Goal: Complete application form

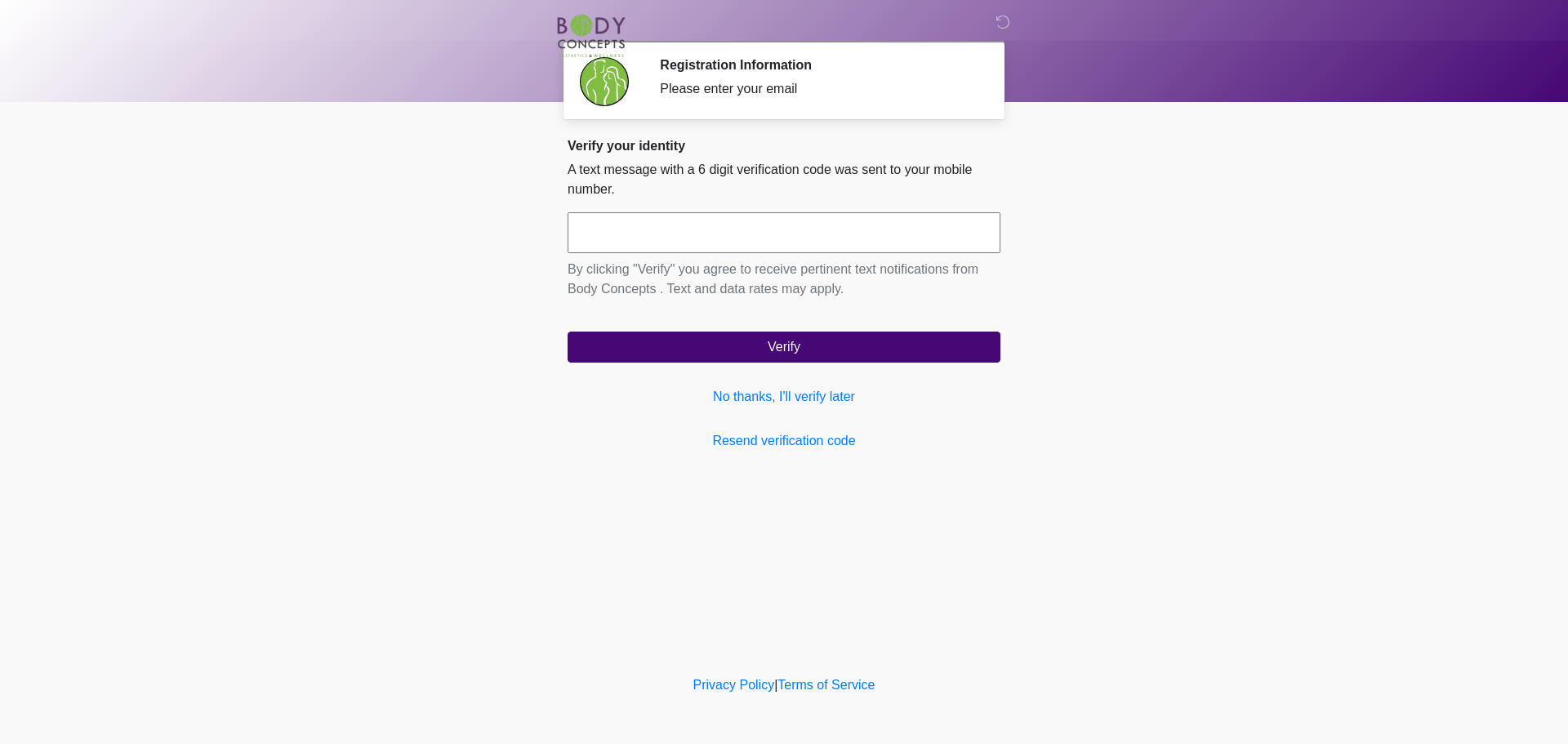
click at [730, 231] on input "text" at bounding box center [784, 233] width 433 height 41
click at [803, 399] on link "No thanks, I'll verify later" at bounding box center [784, 398] width 433 height 20
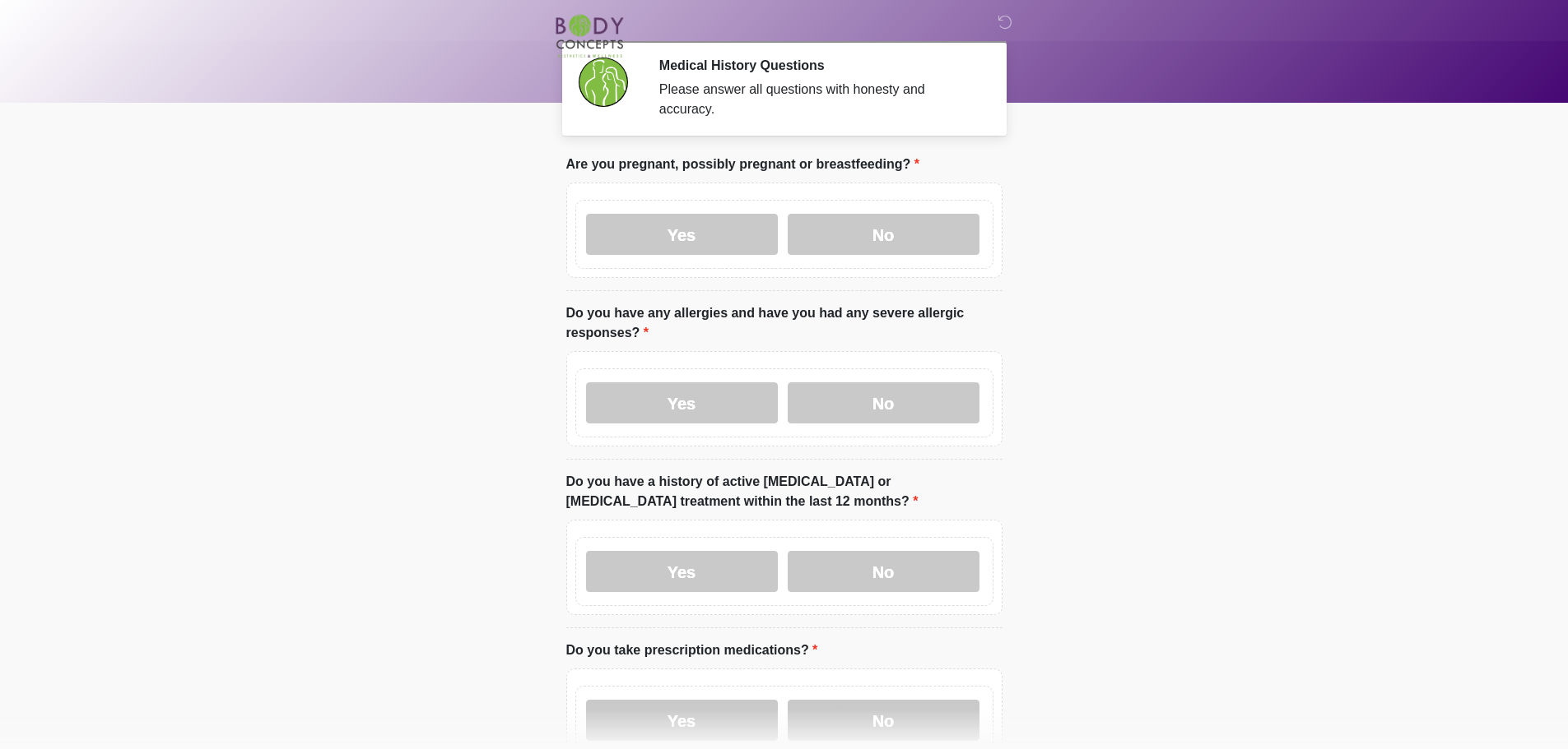
drag, startPoint x: 567, startPoint y: 150, endPoint x: 921, endPoint y: 145, distance: 354.0
click at [921, 155] on li "Are you pregnant, possibly pregnant or breastfeeding? Are you pregnant, possibl…" at bounding box center [784, 223] width 436 height 136
click at [909, 222] on label "No" at bounding box center [884, 234] width 192 height 42
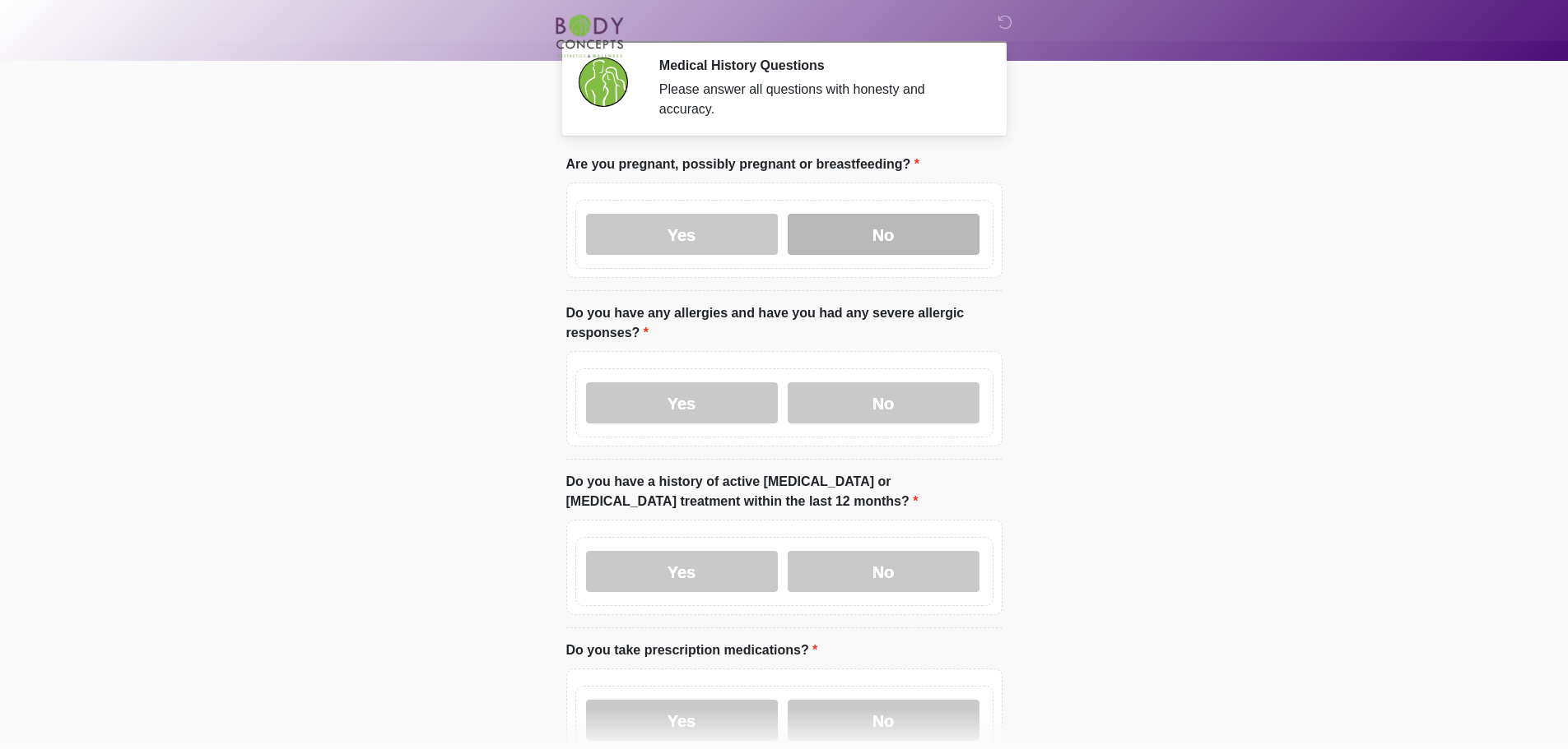
scroll to position [82, 0]
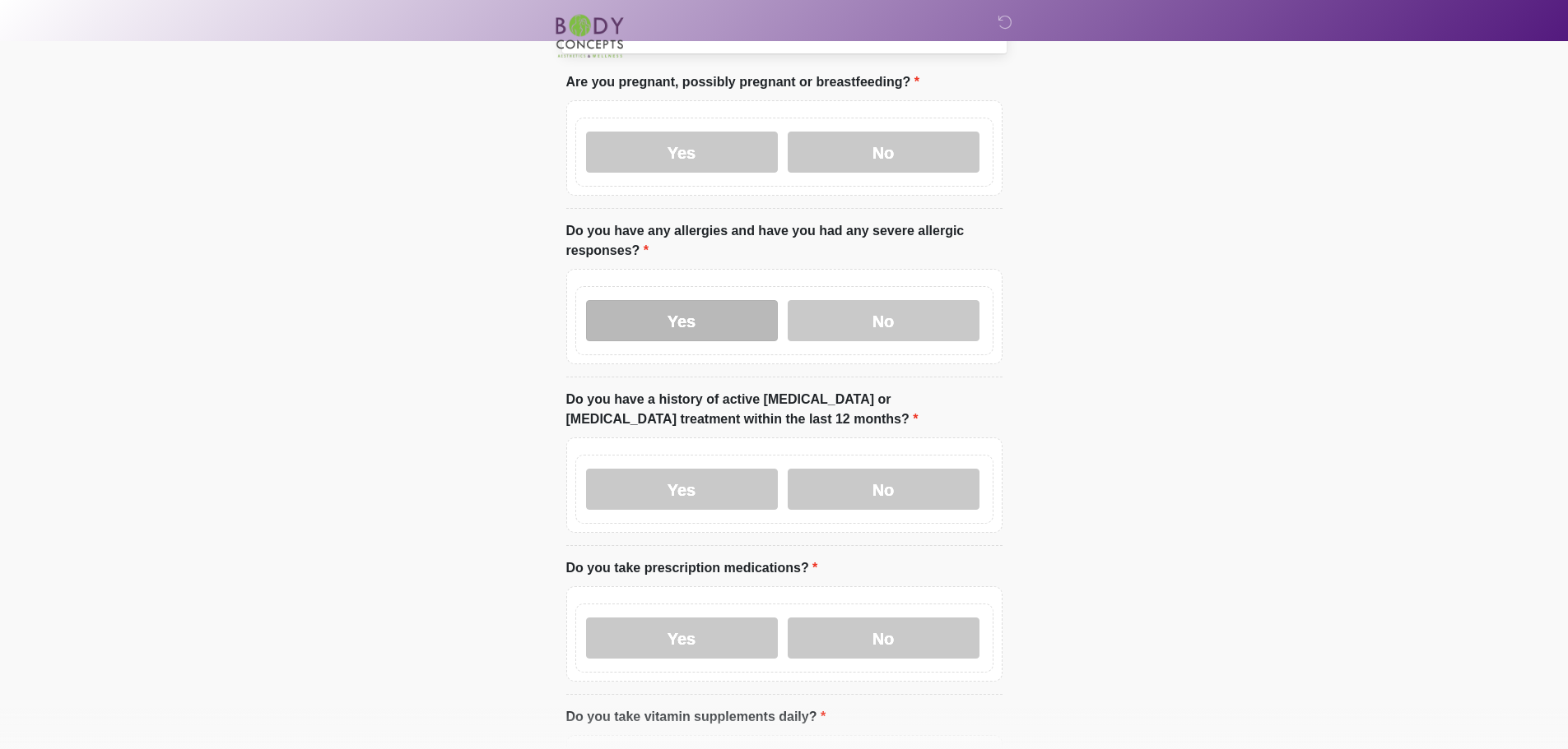
click at [732, 314] on label "Yes" at bounding box center [682, 321] width 192 height 42
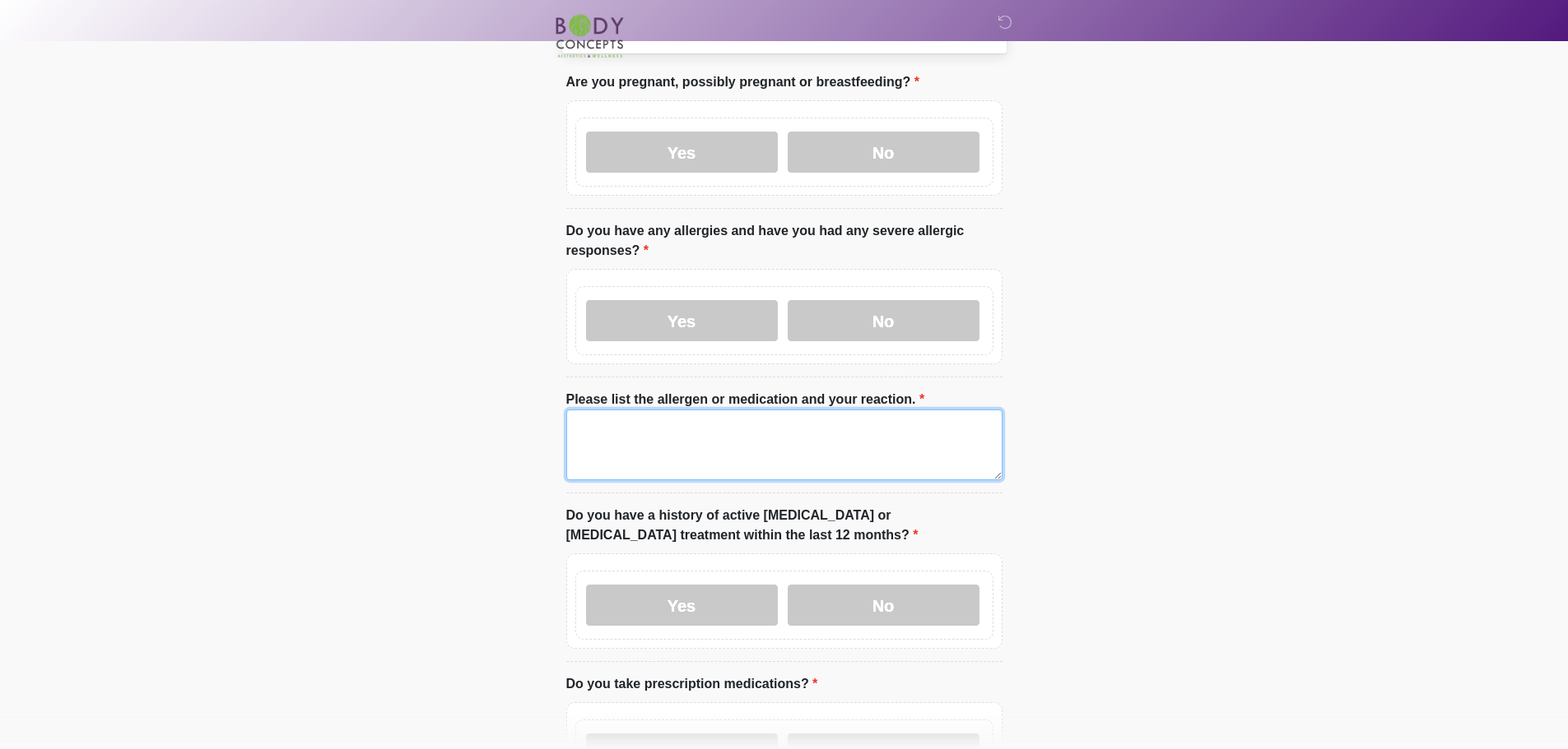
click at [719, 424] on textarea "Please list the allergen or medication and your reaction." at bounding box center [784, 446] width 436 height 71
type textarea "**********"
click at [776, 427] on textarea "**********" at bounding box center [784, 446] width 436 height 71
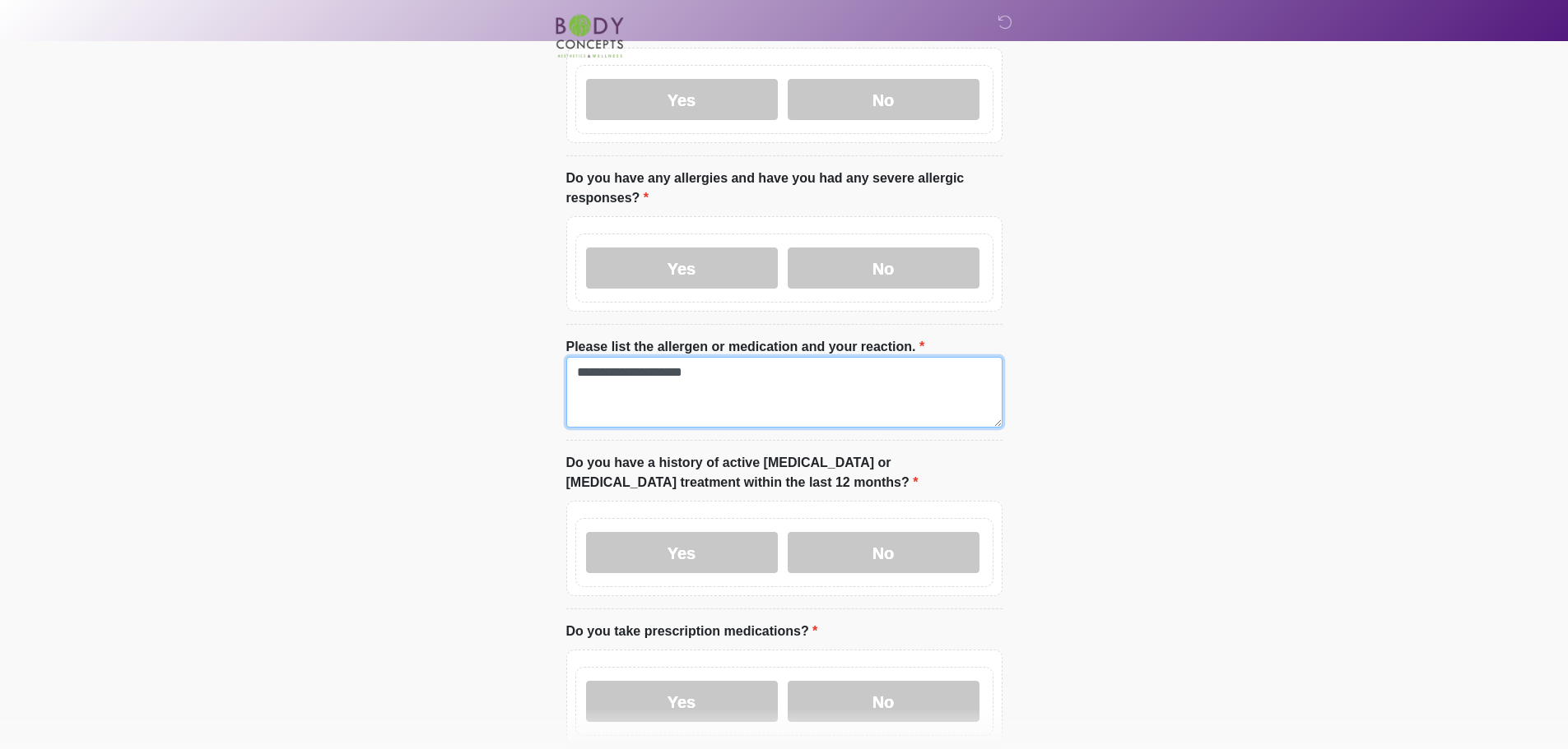
scroll to position [164, 0]
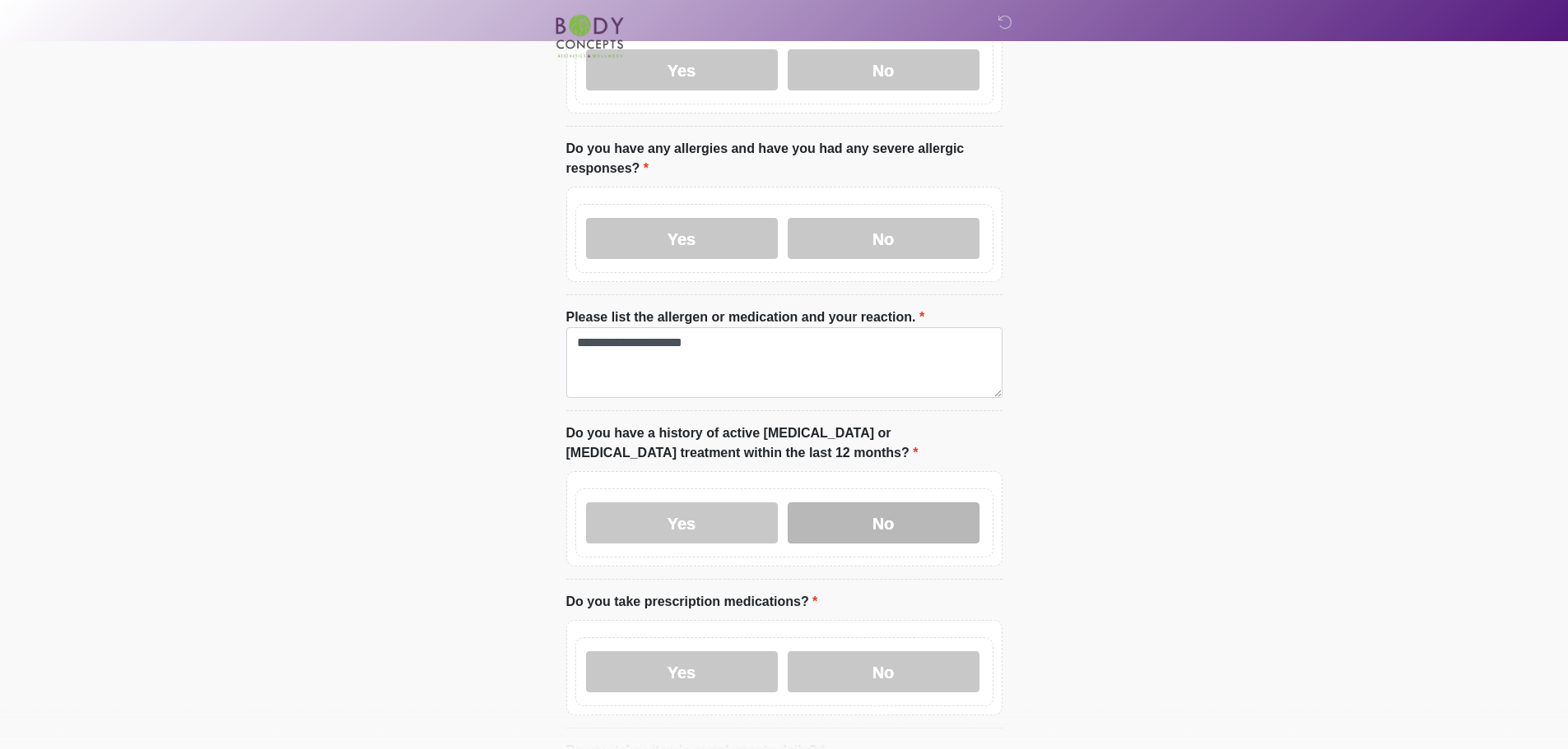
click at [876, 504] on label "No" at bounding box center [884, 524] width 192 height 42
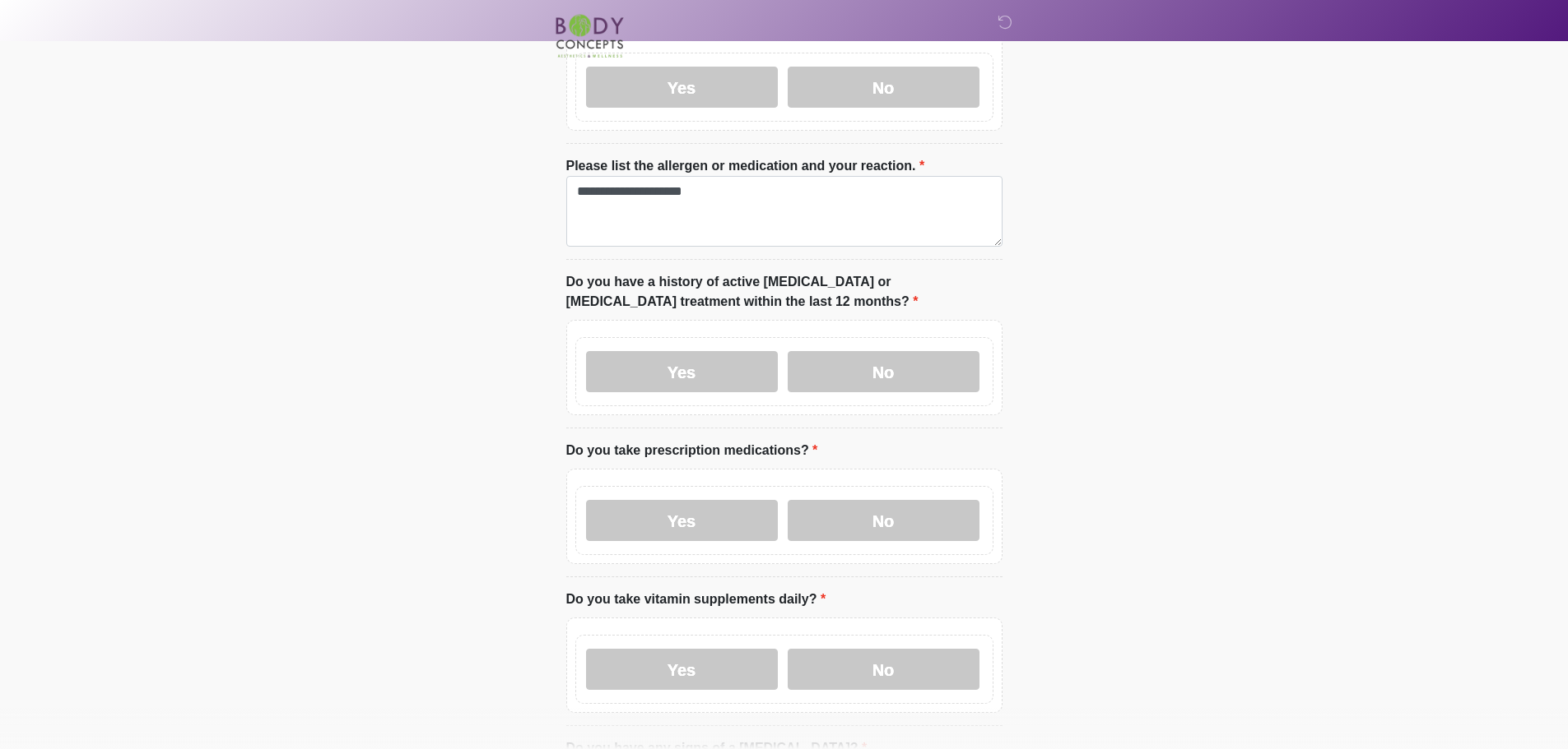
scroll to position [411, 0]
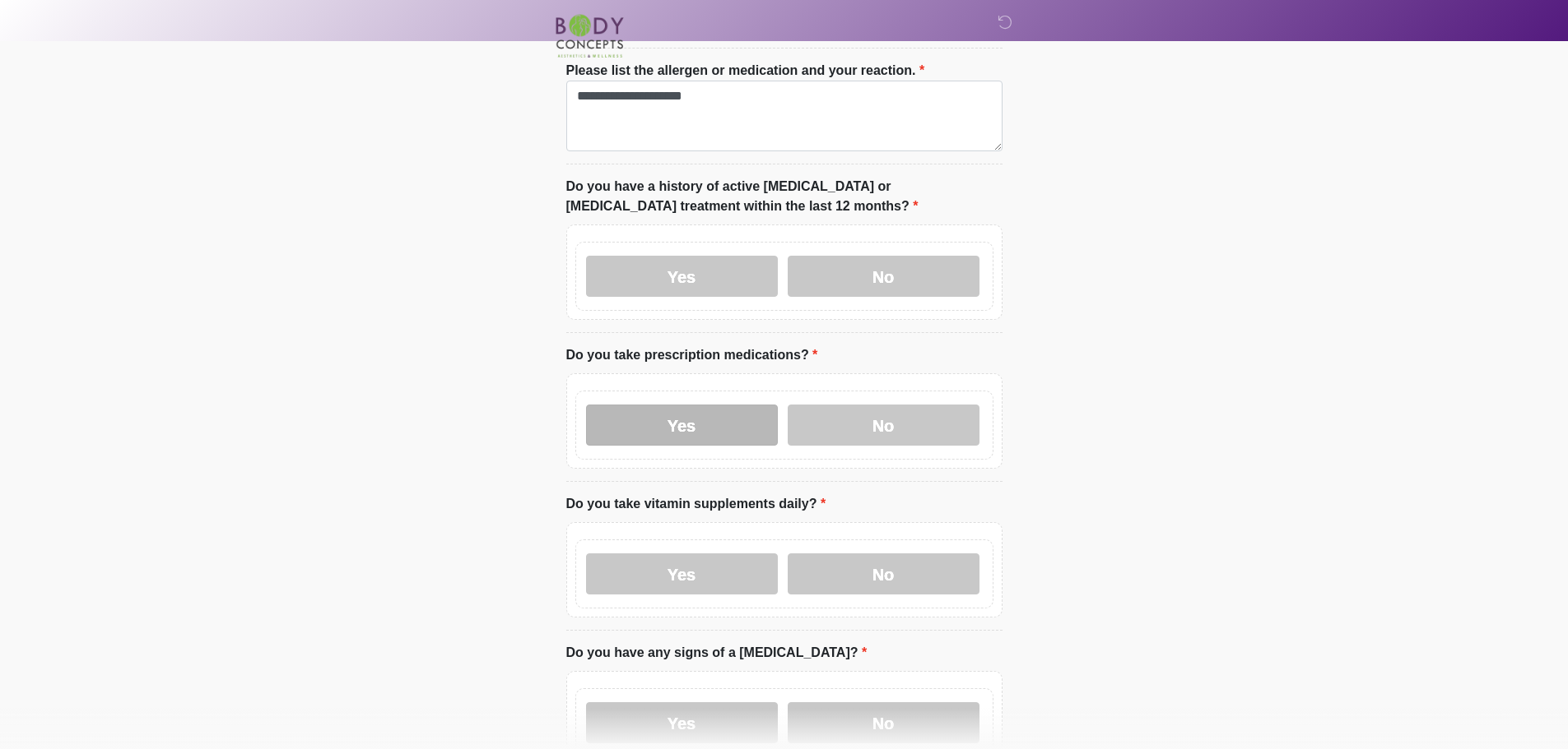
click at [749, 405] on label "Yes" at bounding box center [682, 426] width 192 height 42
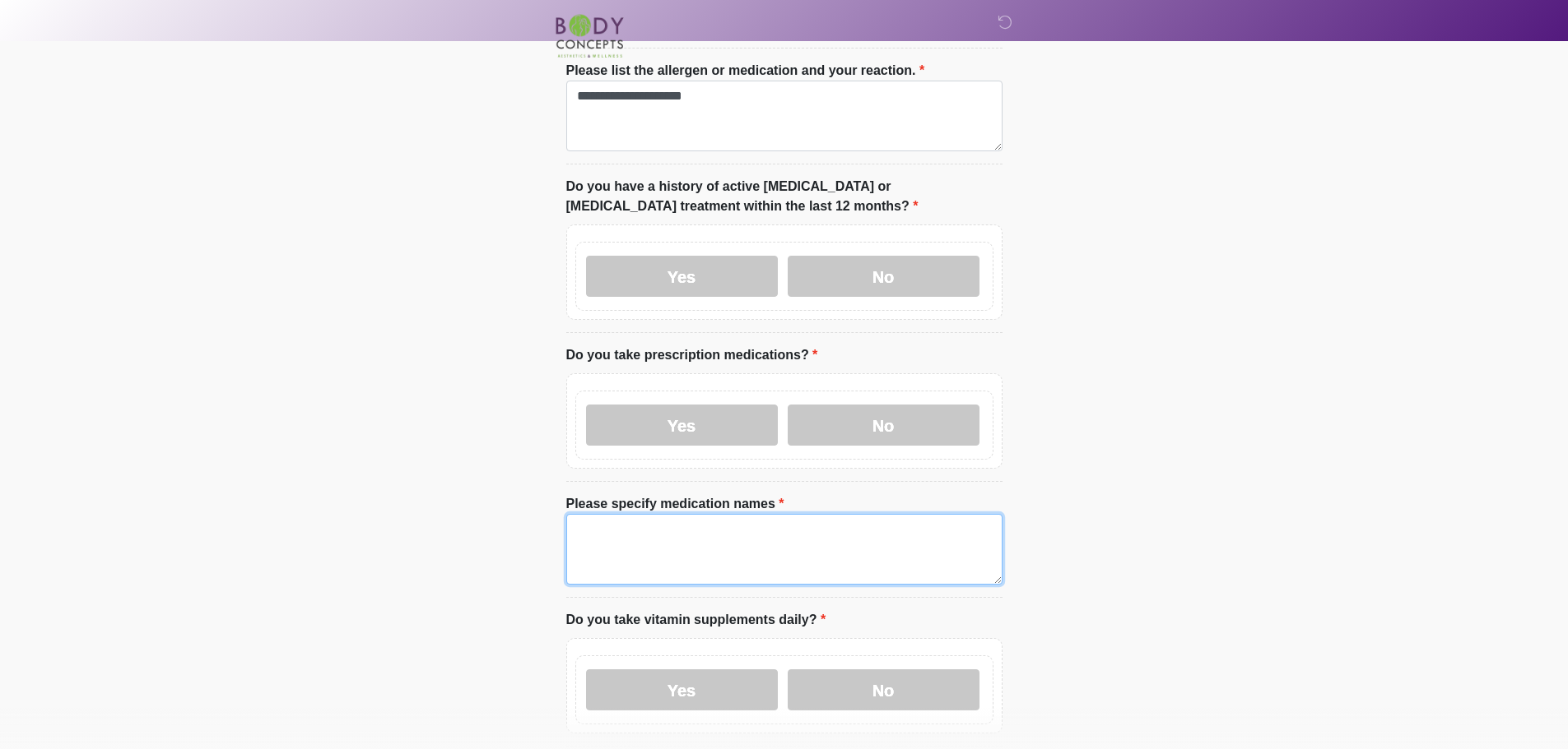
click at [763, 529] on textarea "Please specify medication names" at bounding box center [784, 549] width 436 height 71
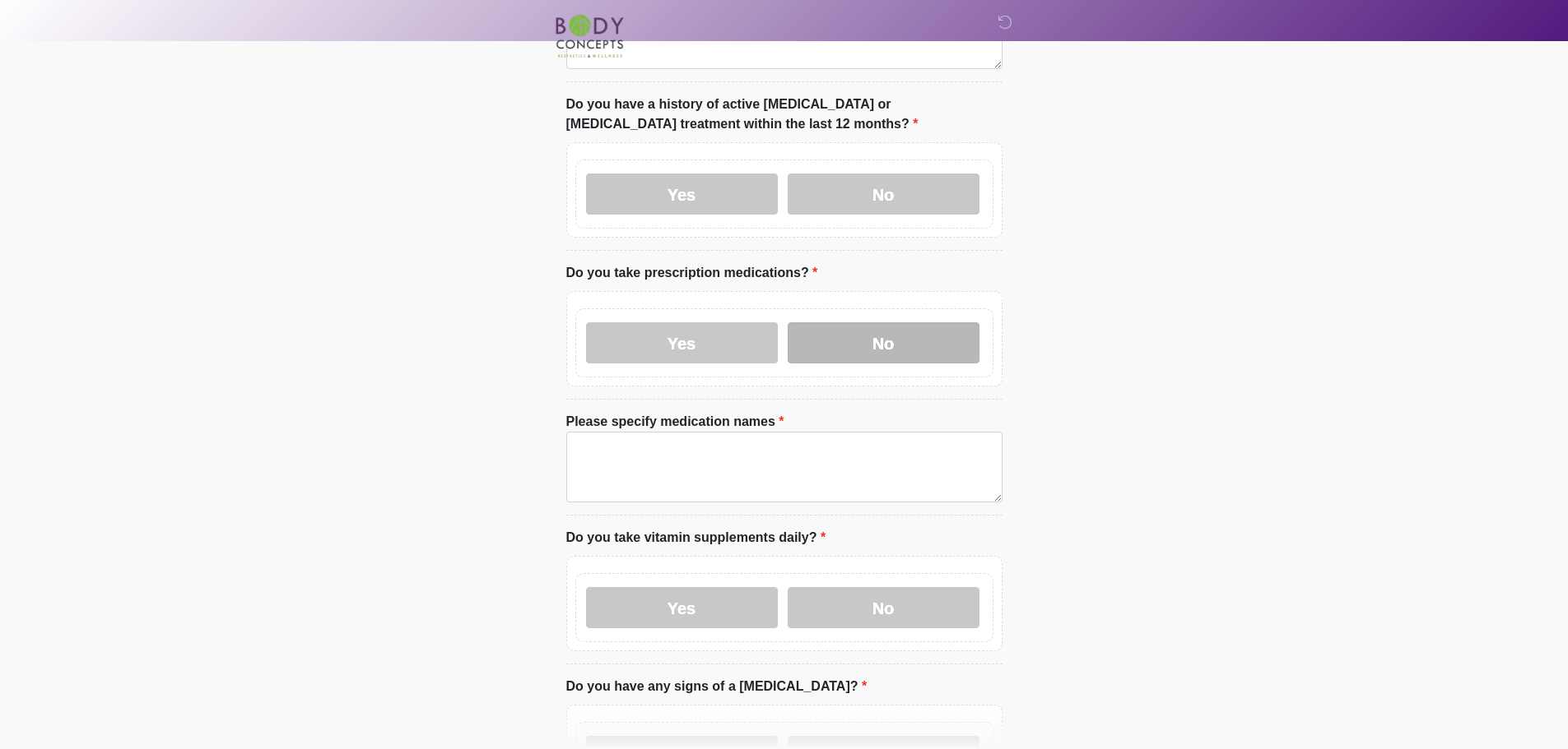
click at [860, 336] on label "No" at bounding box center [884, 343] width 192 height 42
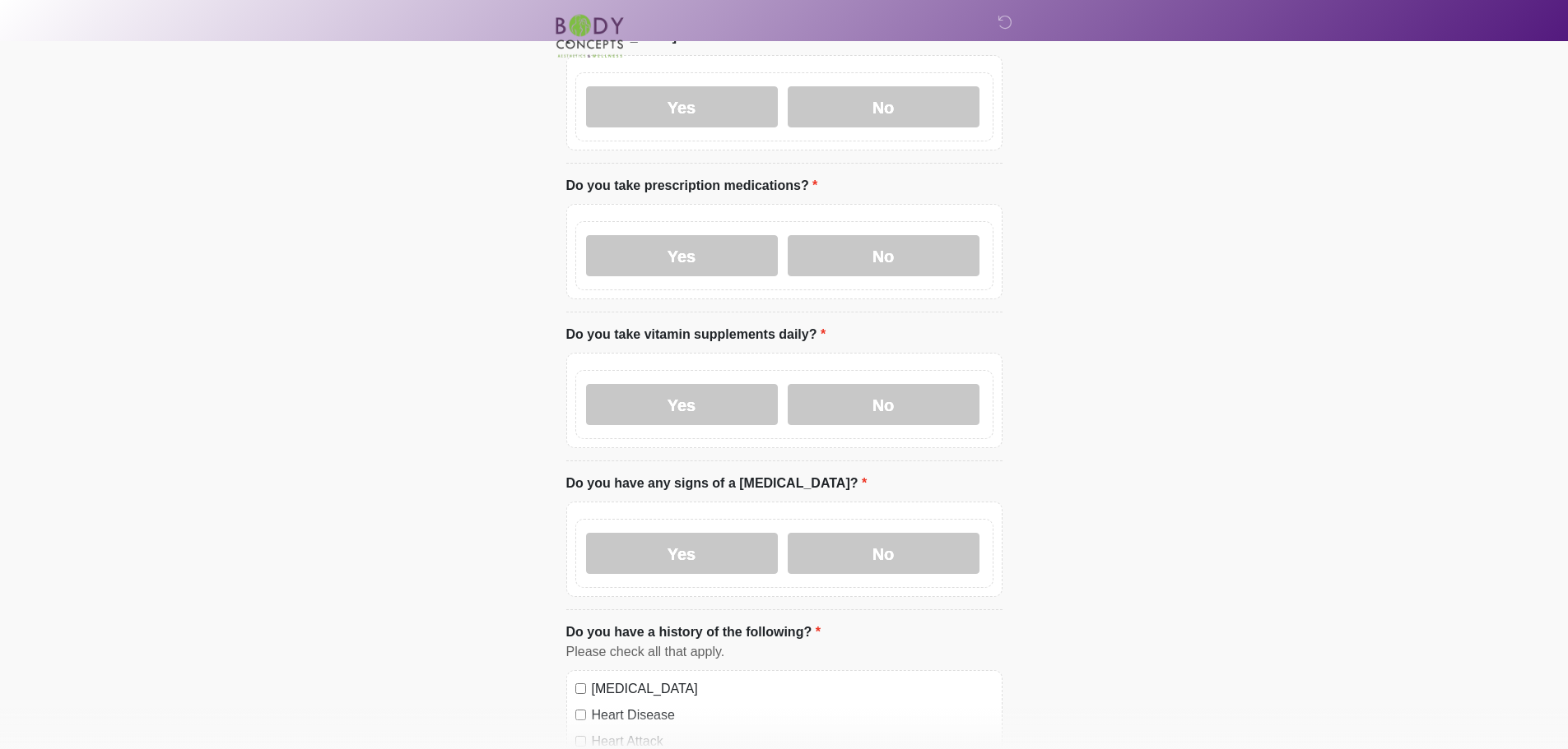
scroll to position [740, 0]
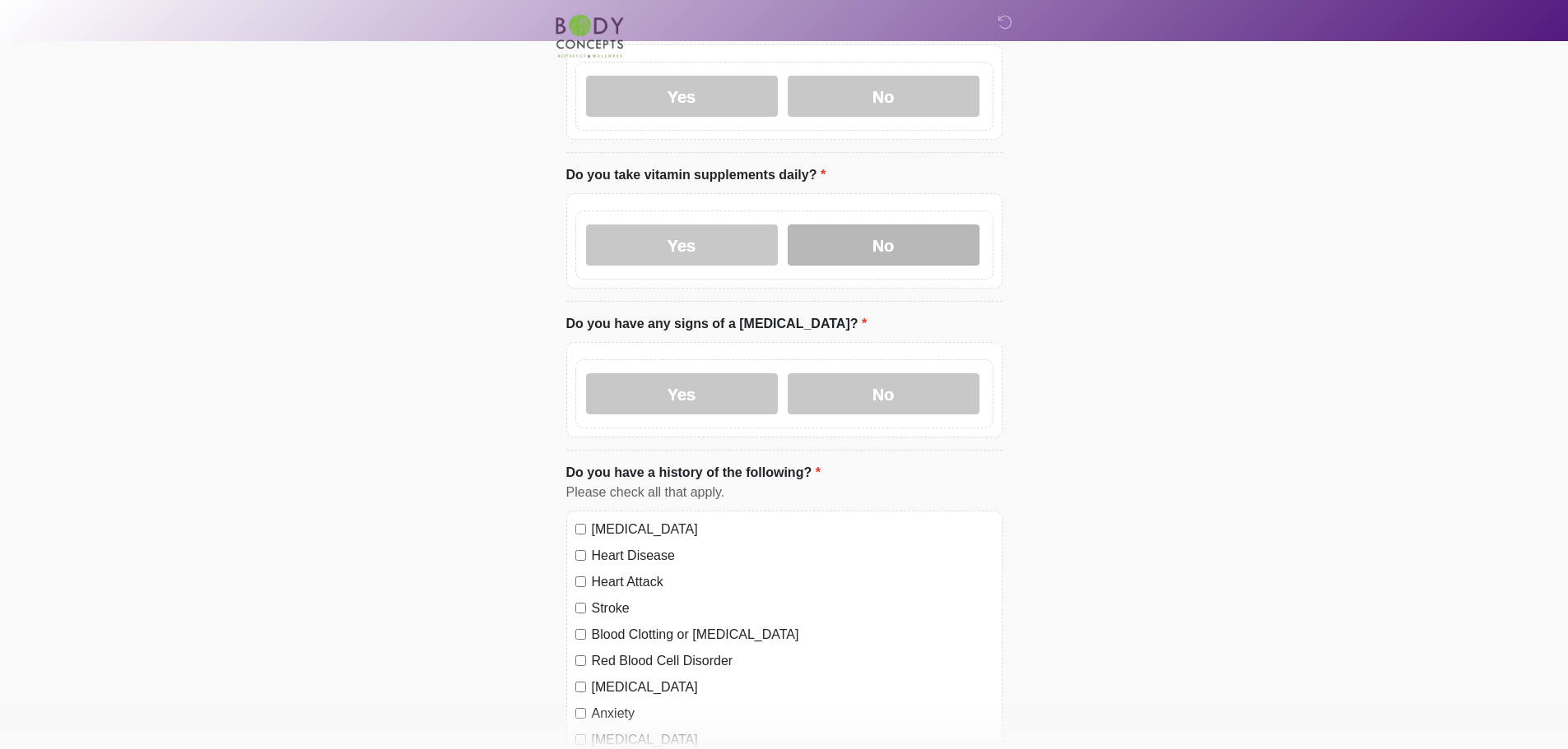
click at [861, 235] on label "No" at bounding box center [884, 245] width 192 height 42
click at [886, 380] on label "No" at bounding box center [884, 394] width 192 height 42
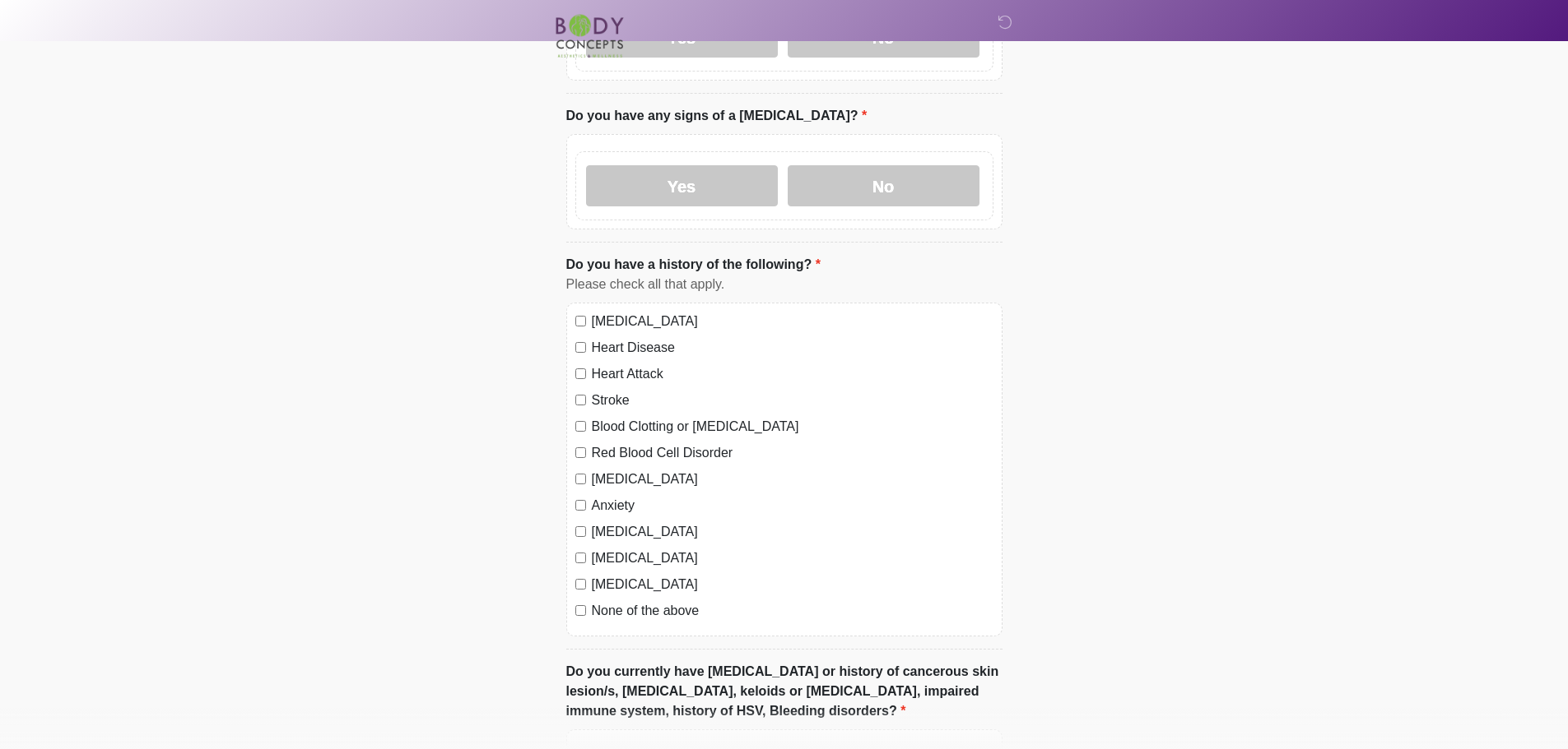
scroll to position [987, 0]
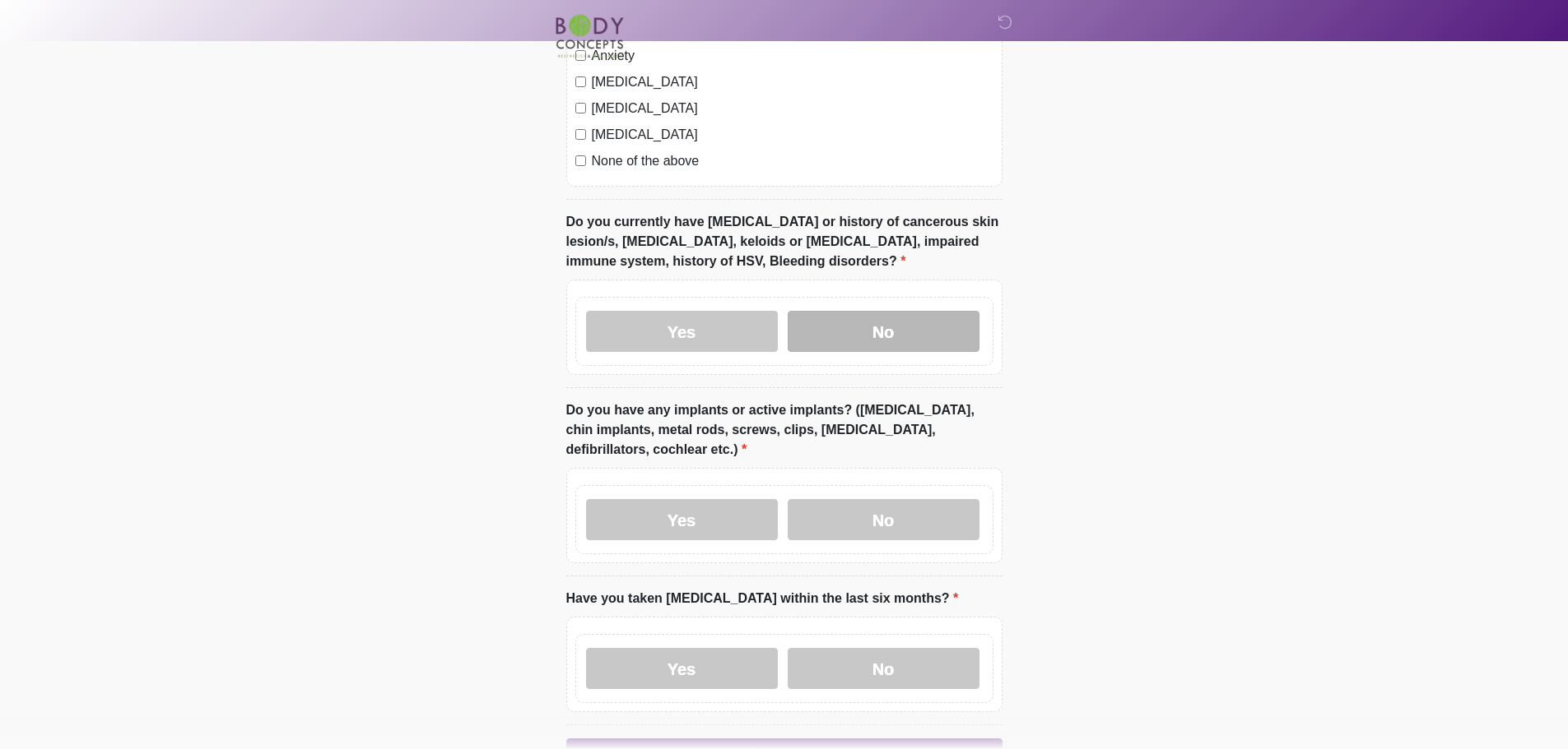
click at [887, 316] on label "No" at bounding box center [884, 332] width 192 height 42
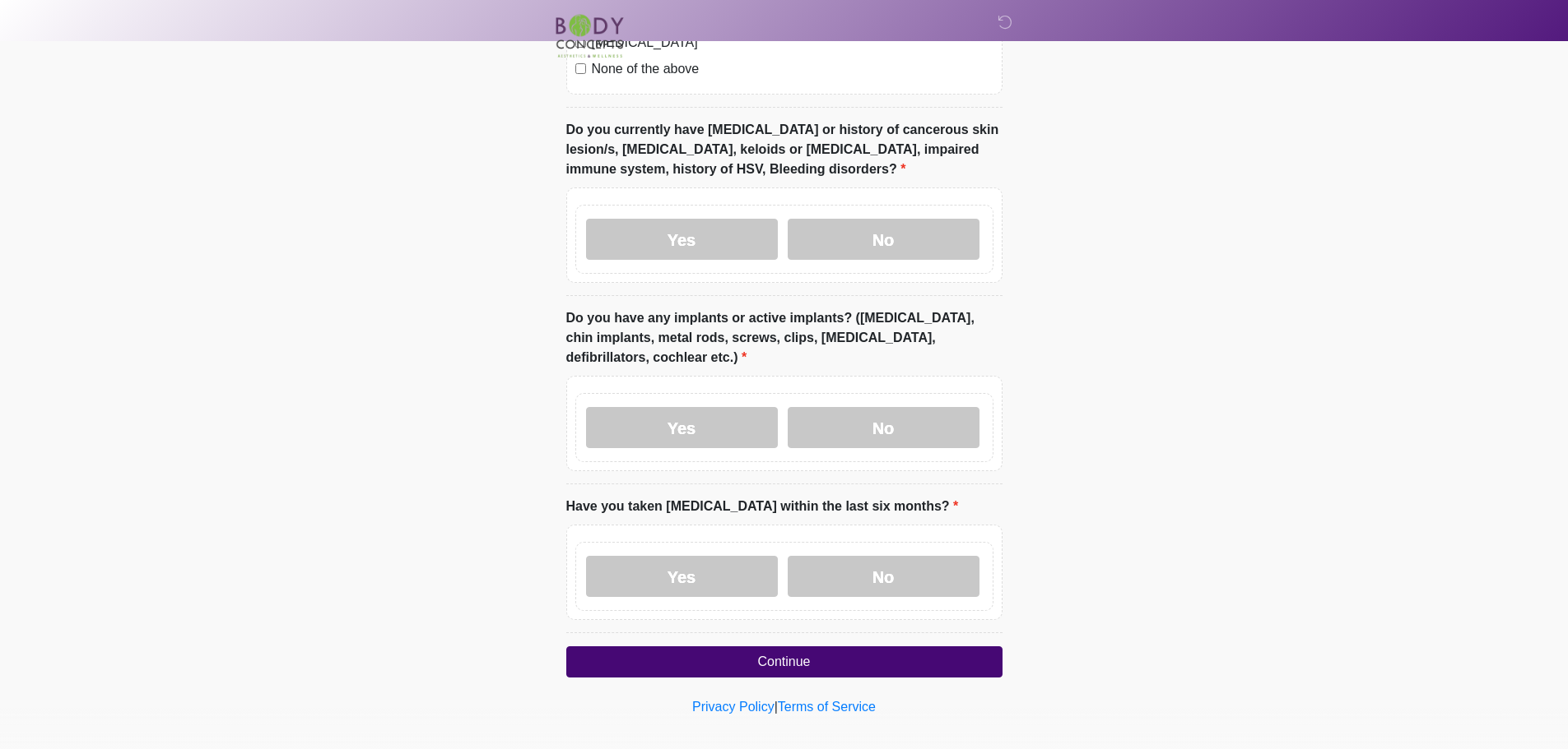
scroll to position [1492, 0]
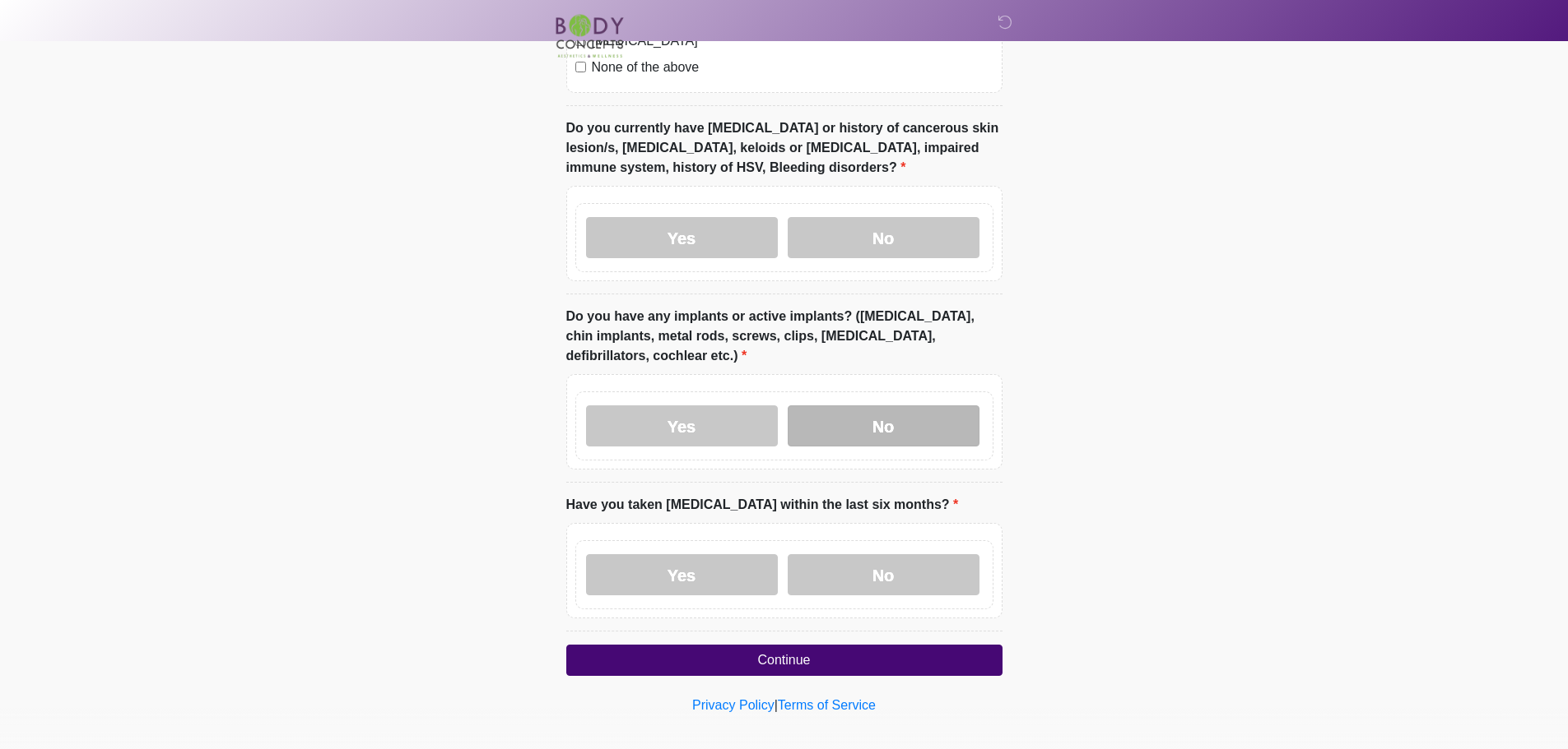
click at [920, 405] on label "No" at bounding box center [884, 426] width 192 height 42
click at [921, 569] on label "No" at bounding box center [884, 575] width 192 height 42
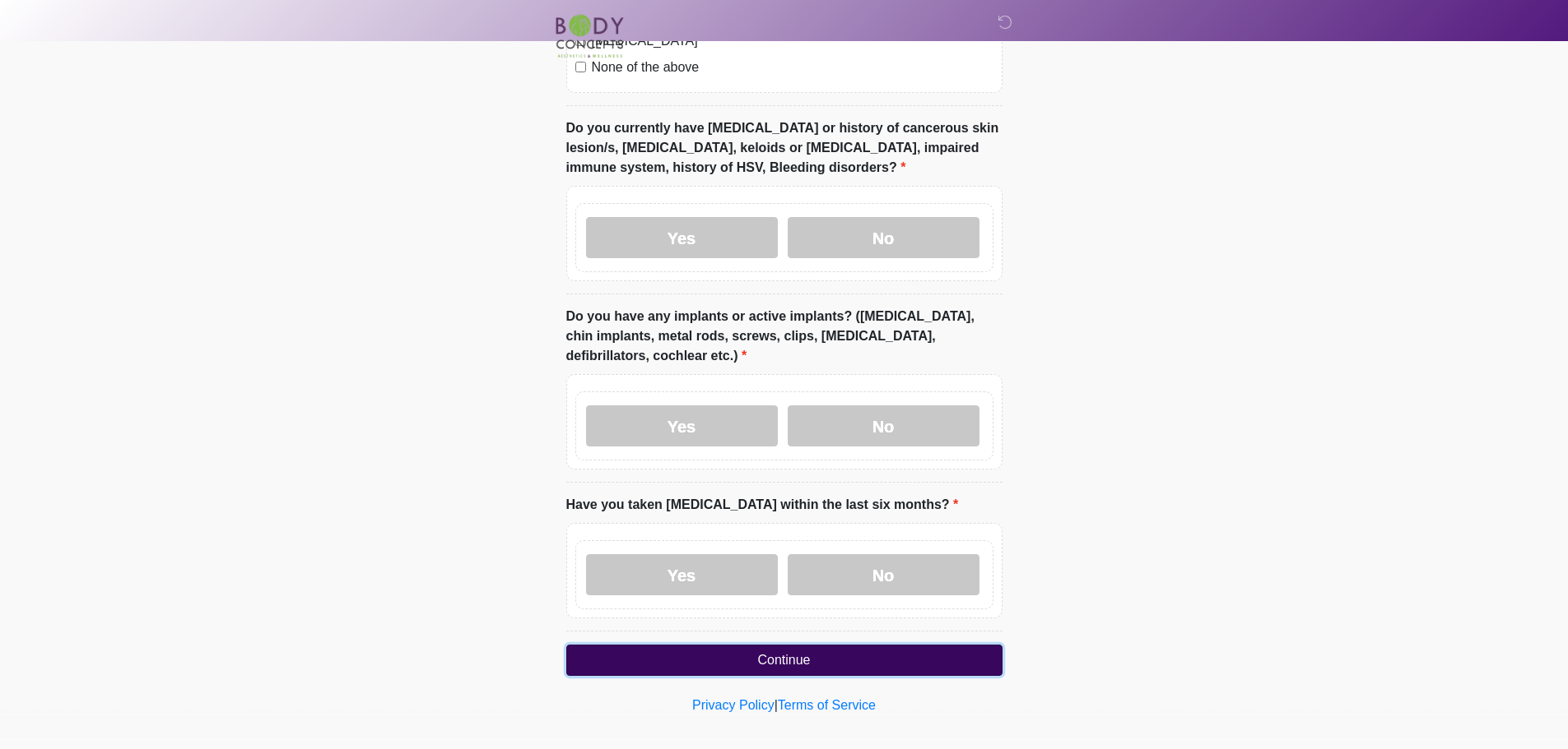
click at [882, 646] on button "Continue" at bounding box center [784, 661] width 436 height 32
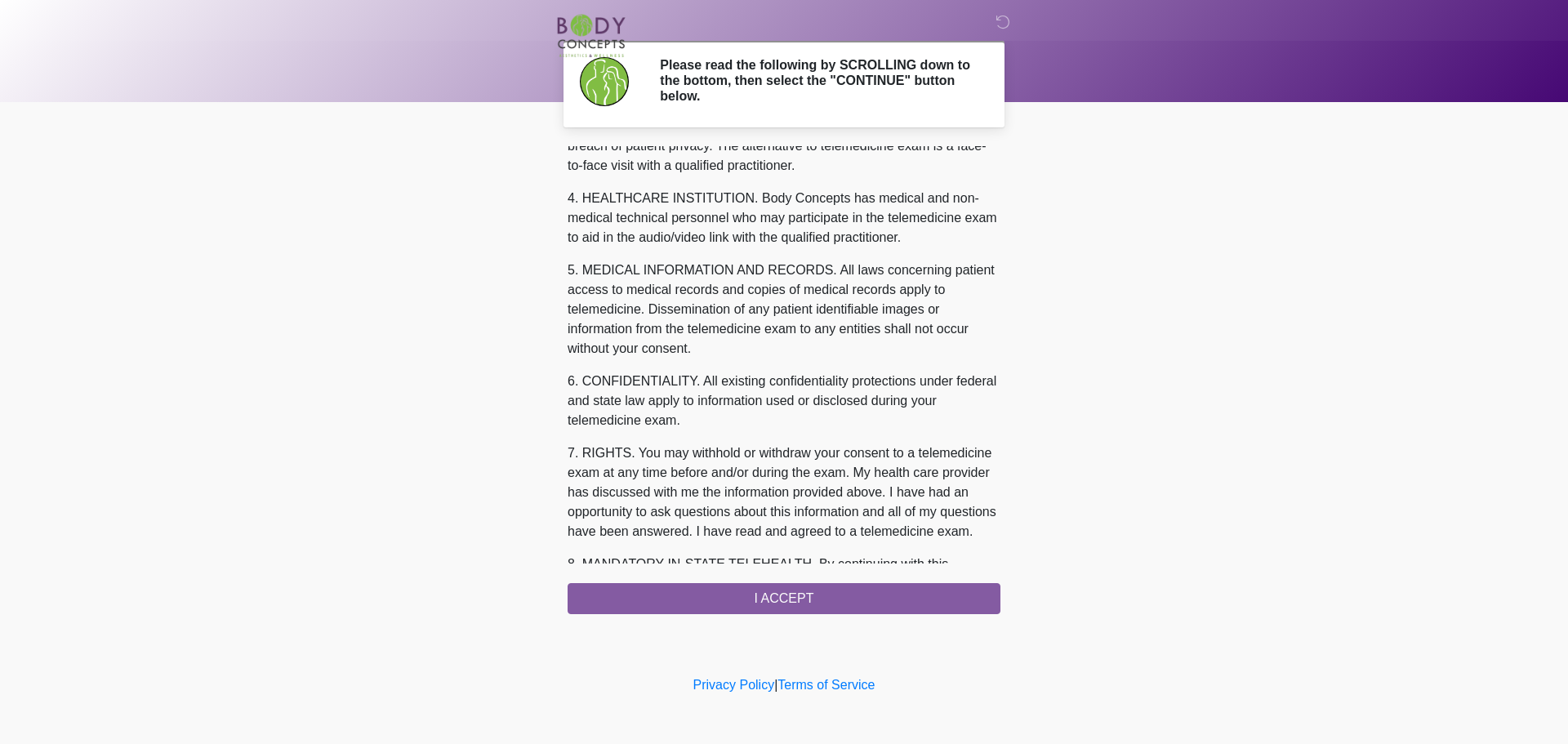
scroll to position [530, 0]
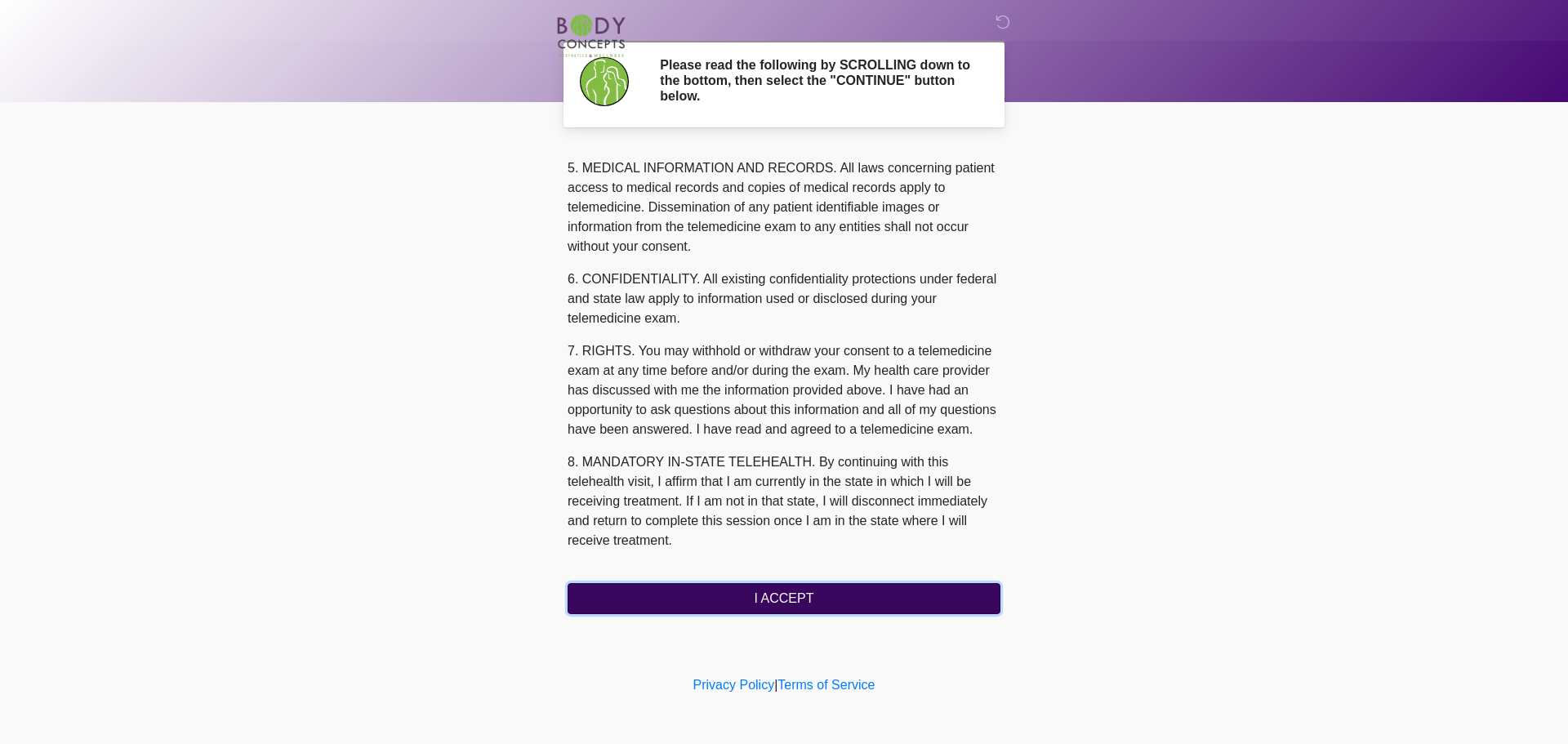
click at [813, 608] on button "I ACCEPT" at bounding box center [784, 599] width 433 height 31
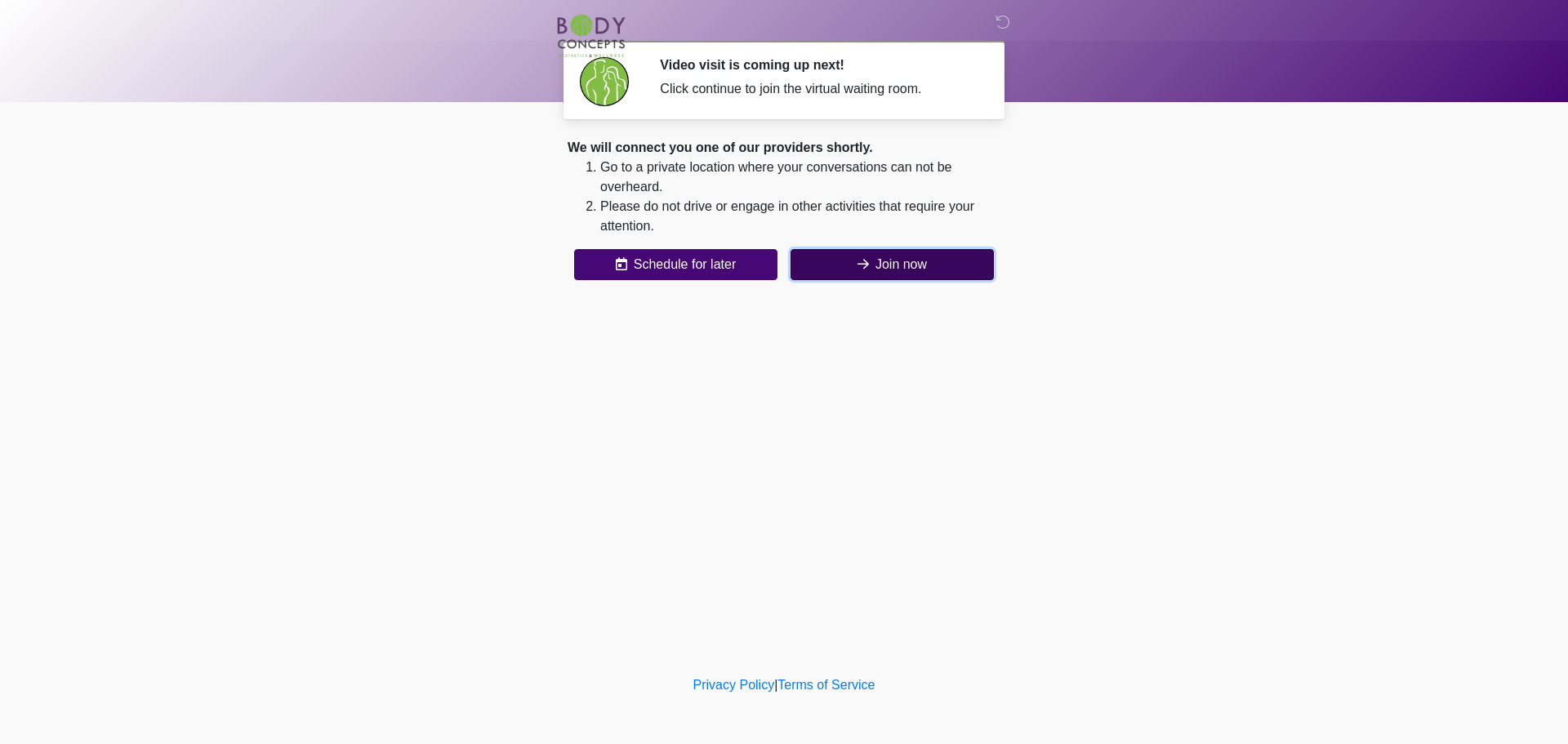
click at [897, 264] on button "Join now" at bounding box center [892, 265] width 203 height 31
